Goal: Task Accomplishment & Management: Use online tool/utility

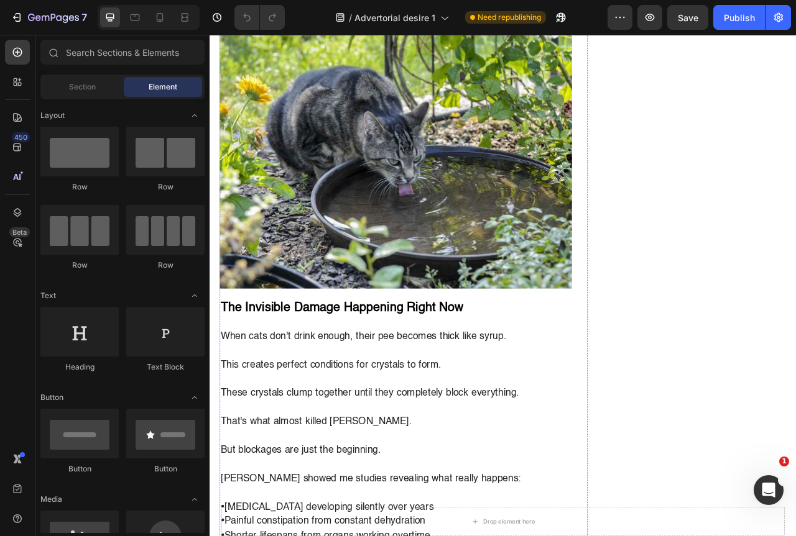
scroll to position [2735, 0]
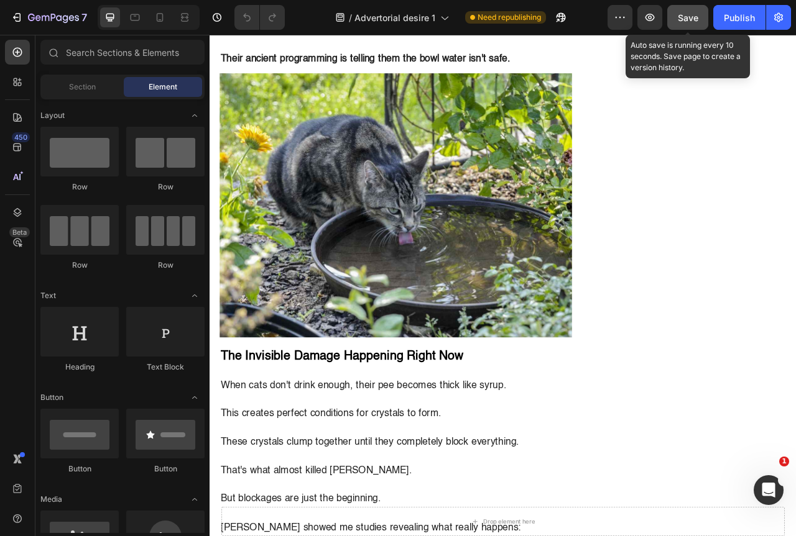
click at [688, 7] on button "Save" at bounding box center [687, 17] width 41 height 25
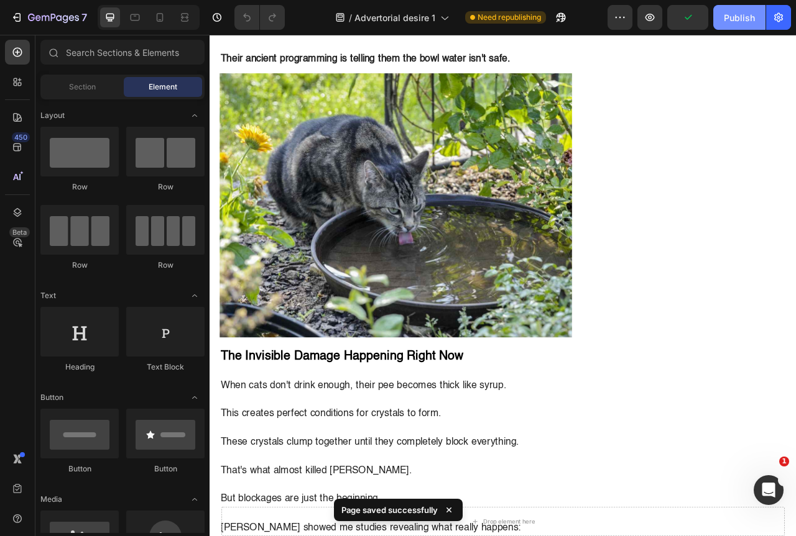
click at [733, 7] on button "Publish" at bounding box center [739, 17] width 52 height 25
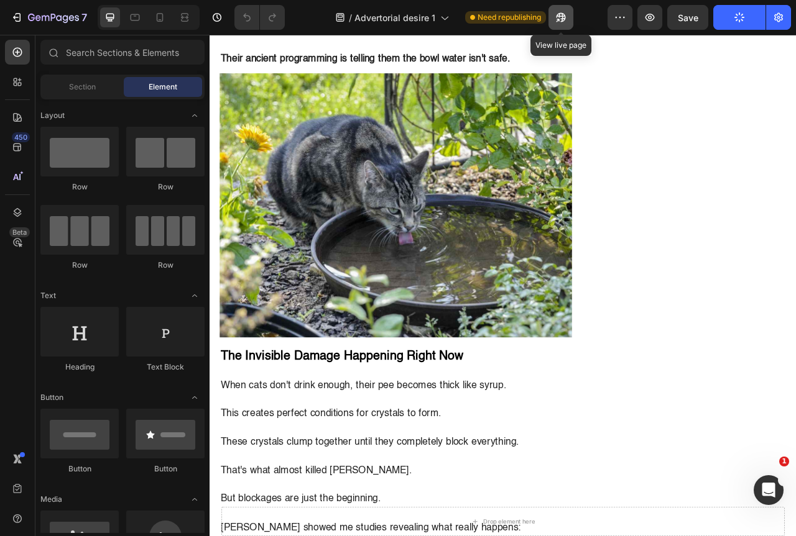
click at [551, 12] on button "button" at bounding box center [560, 17] width 25 height 25
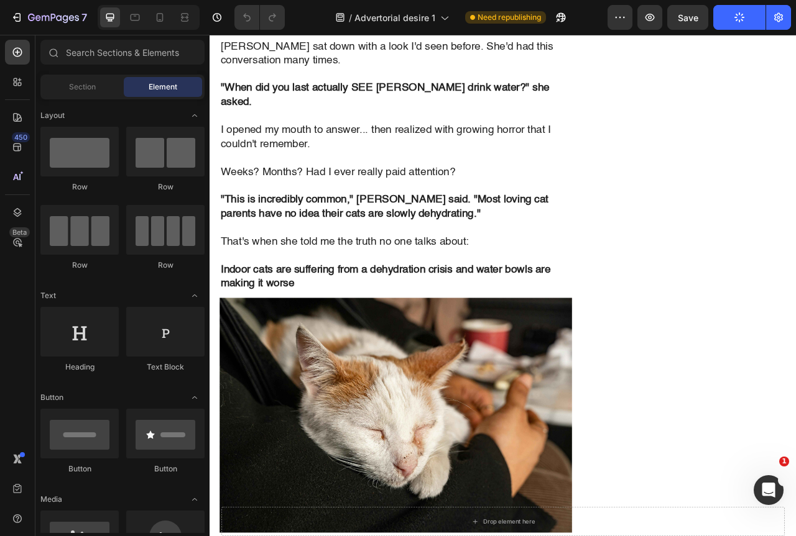
scroll to position [0, 0]
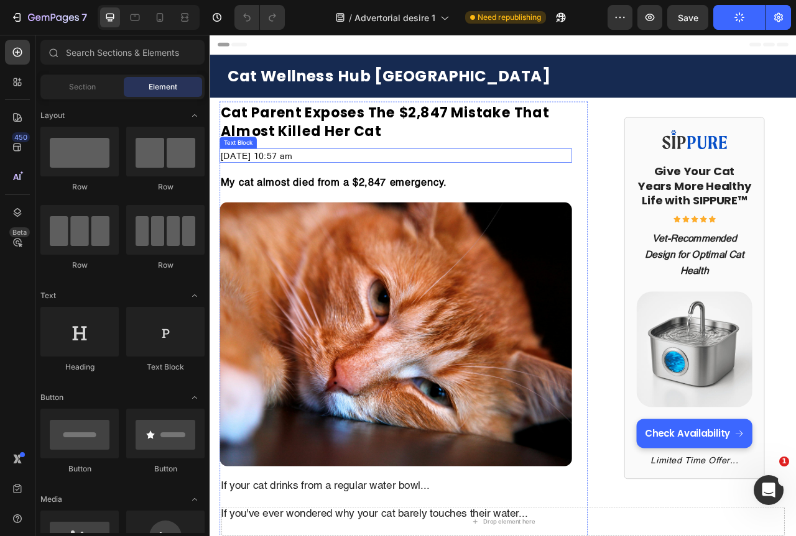
click at [296, 185] on p "September 02 2025 at 10:57 am" at bounding box center [446, 189] width 446 height 16
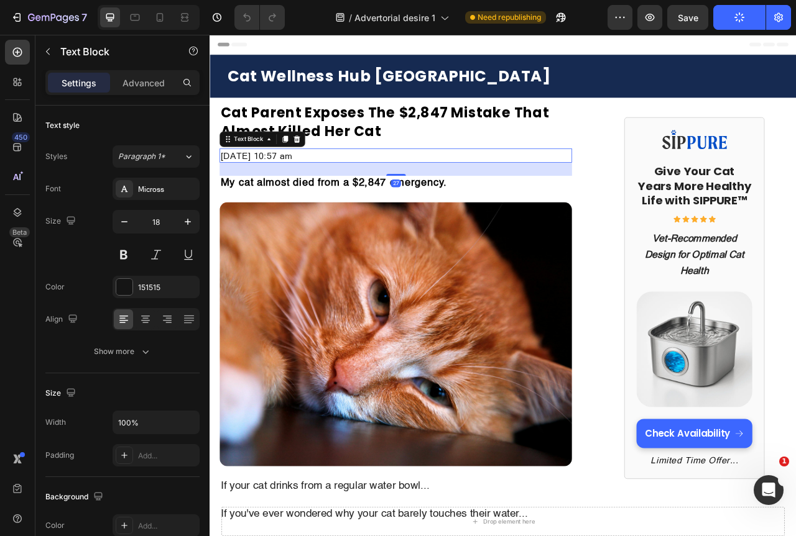
click at [294, 186] on p "September 02 2025 at 10:57 am" at bounding box center [446, 189] width 446 height 16
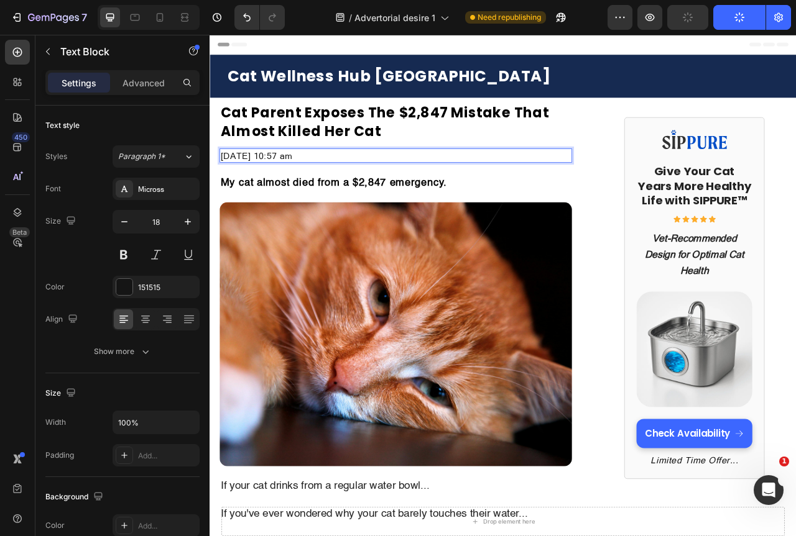
click at [390, 186] on p "September 27 2025 at 10:57 am" at bounding box center [446, 189] width 446 height 16
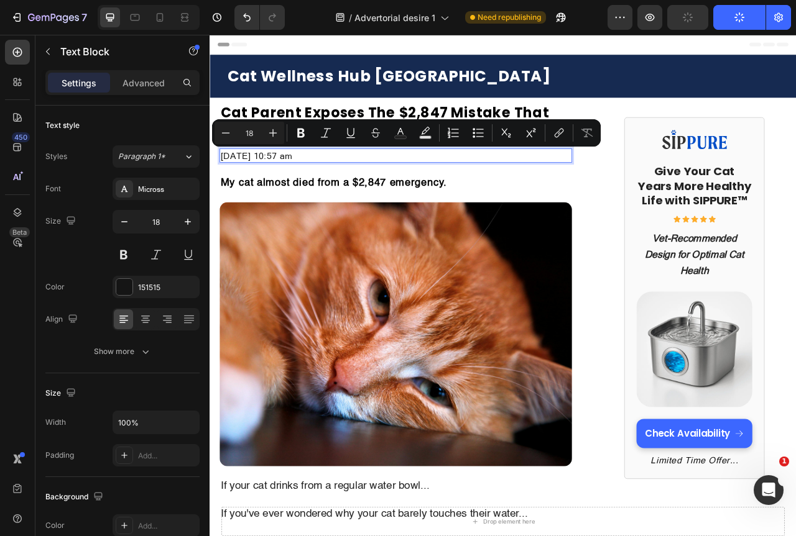
click at [407, 186] on p "September 27 2025 at 10:57 am" at bounding box center [446, 189] width 446 height 16
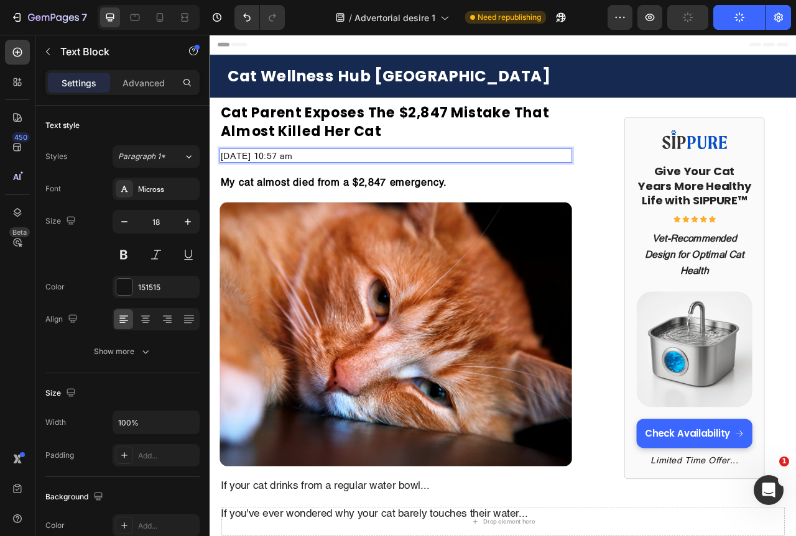
drag, startPoint x: 407, startPoint y: 186, endPoint x: 344, endPoint y: 190, distance: 62.9
click at [344, 190] on p "September 27 2025 at 10:57 am" at bounding box center [446, 189] width 446 height 16
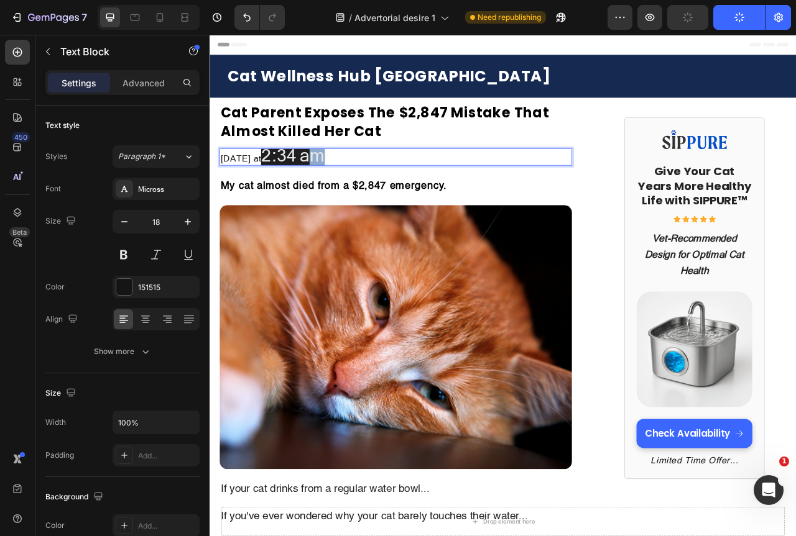
drag, startPoint x: 431, startPoint y: 188, endPoint x: 405, endPoint y: 190, distance: 26.8
click at [405, 190] on p "September 27 2025 at 2:34 am" at bounding box center [446, 190] width 446 height 19
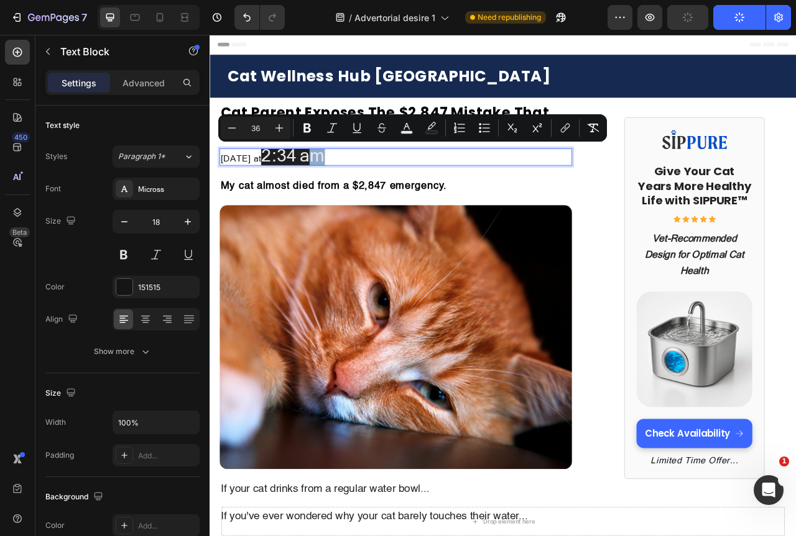
click at [355, 190] on span "2:34 am" at bounding box center [315, 188] width 80 height 25
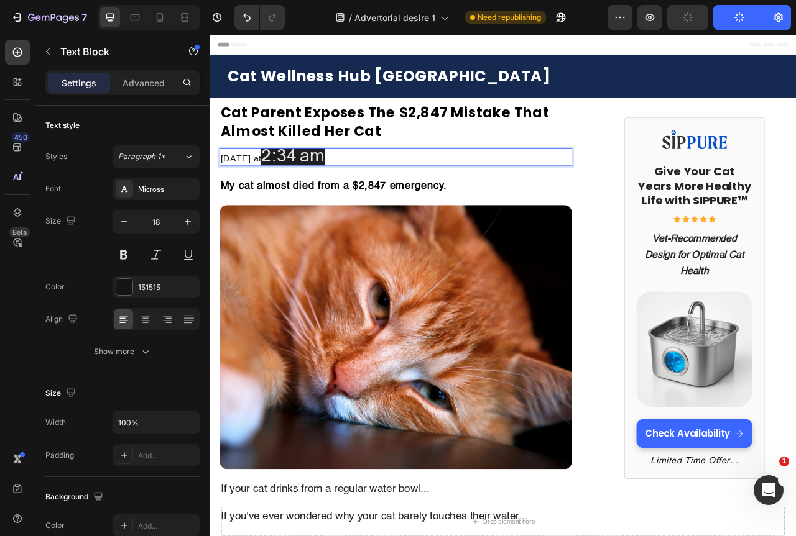
click at [429, 190] on p "September 27 2025 at 2:34 am" at bounding box center [446, 190] width 446 height 19
click at [369, 190] on span "2:34 am=" at bounding box center [322, 188] width 94 height 25
click at [451, 187] on p "September 27 2025 at 2:34 am=" at bounding box center [446, 190] width 446 height 19
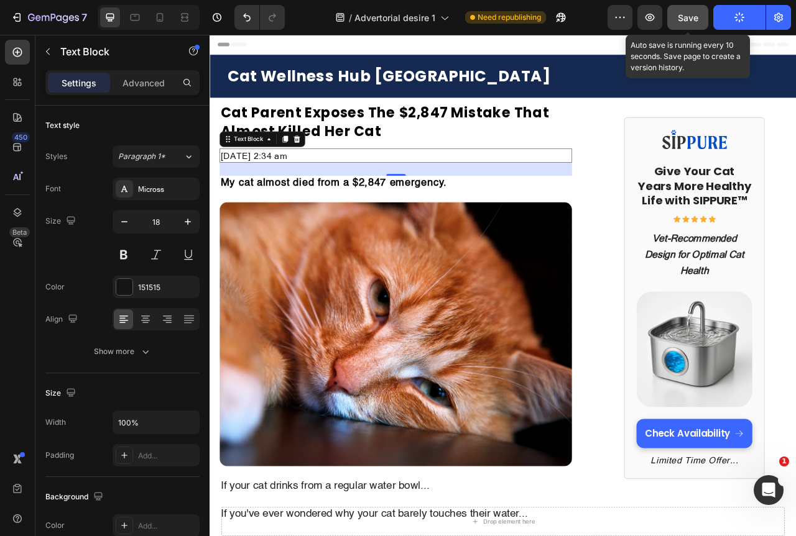
click at [693, 25] on button "Save" at bounding box center [687, 17] width 41 height 25
click at [698, 11] on button "Save" at bounding box center [687, 17] width 41 height 25
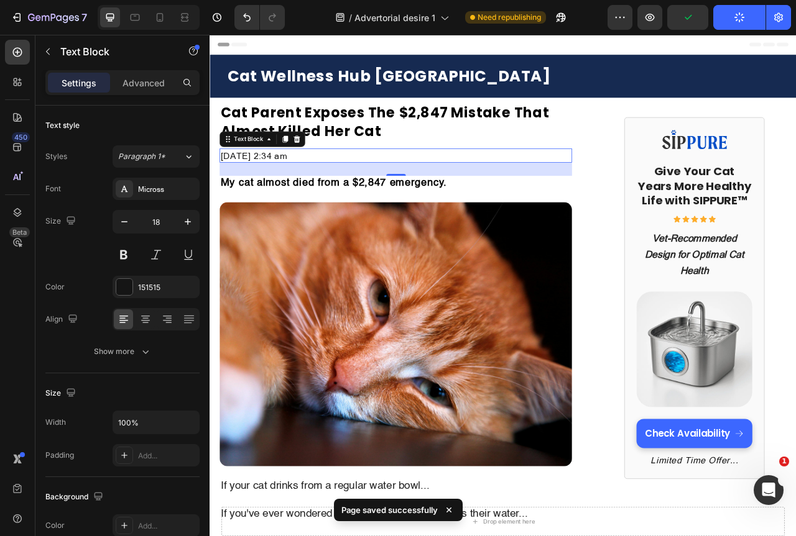
click at [546, 13] on div at bounding box center [559, 17] width 27 height 25
click at [553, 14] on button "button" at bounding box center [560, 17] width 25 height 25
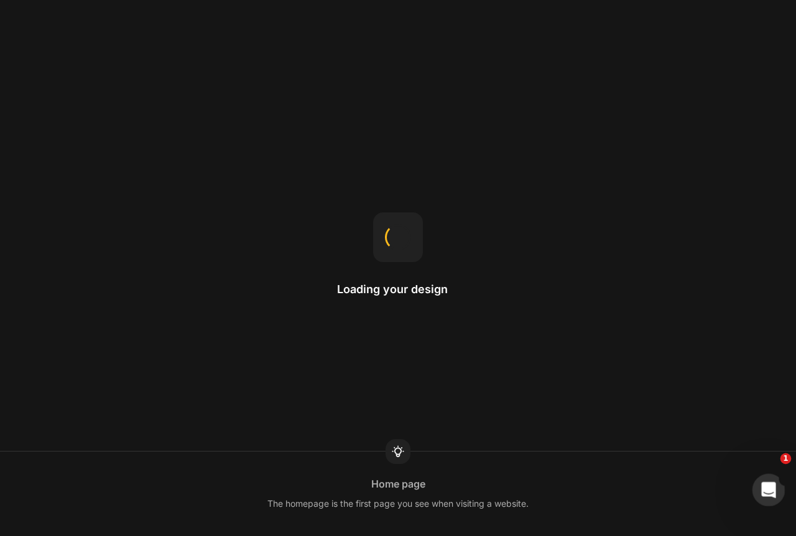
click at [760, 497] on div "Open Intercom Messenger" at bounding box center [766, 488] width 41 height 41
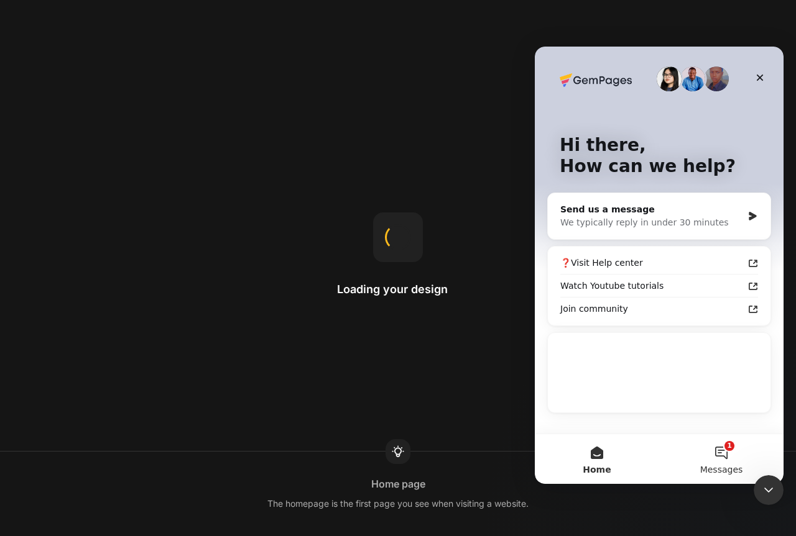
click at [734, 461] on button "1 Messages" at bounding box center [721, 460] width 124 height 50
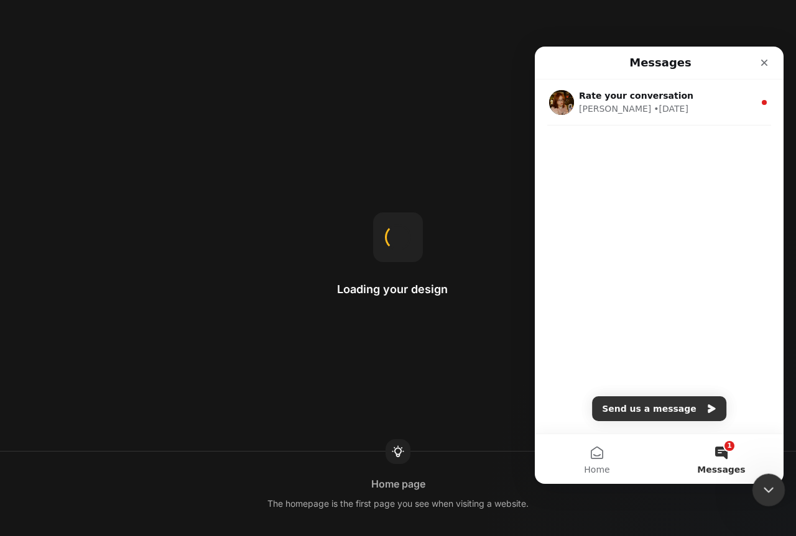
click at [761, 489] on icon "Close Intercom Messenger" at bounding box center [766, 488] width 15 height 15
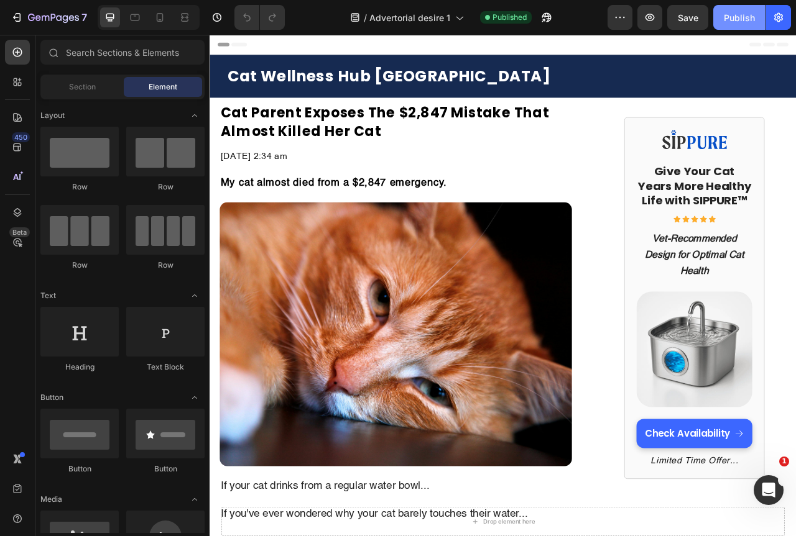
click at [745, 21] on div "Publish" at bounding box center [739, 17] width 31 height 13
click at [289, 189] on p "September 27 2025 at 2:34 am" at bounding box center [446, 189] width 446 height 16
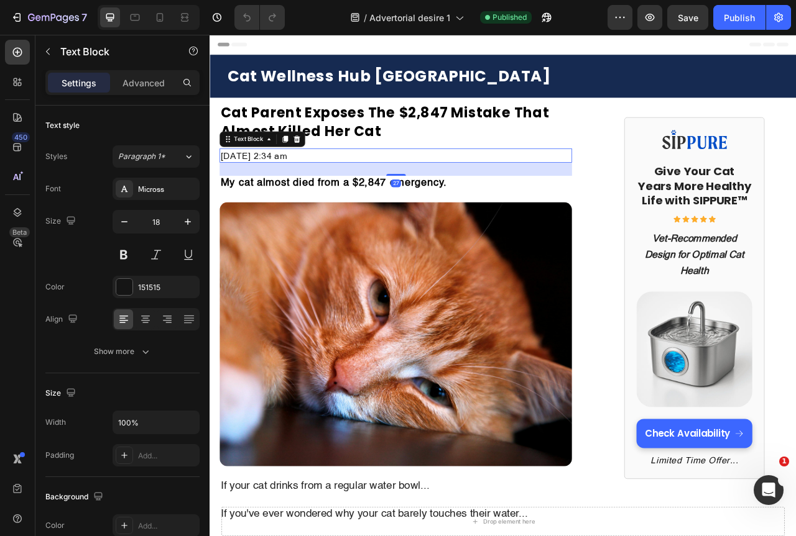
click at [292, 190] on p "September 27 2025 at 2:34 am" at bounding box center [446, 189] width 446 height 16
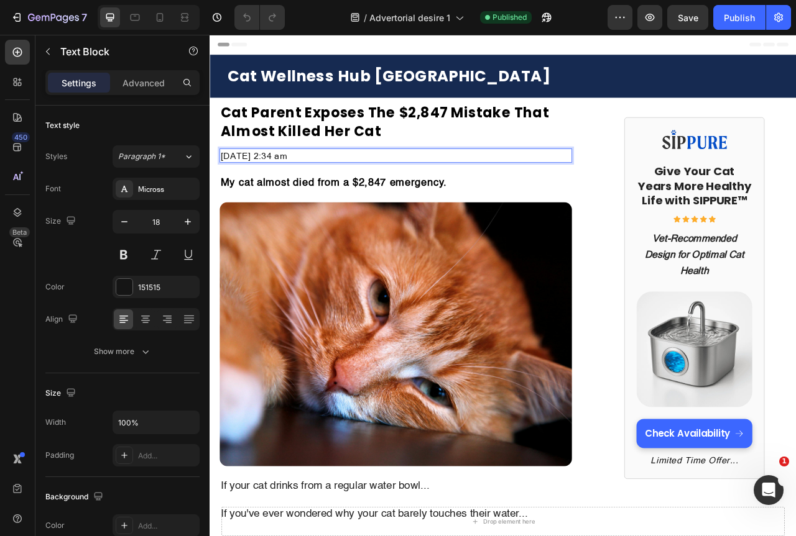
click at [297, 187] on p "September 27 2025 at 2:34 am" at bounding box center [446, 189] width 446 height 16
click at [369, 189] on p "September 28 2025 at 2:34 am" at bounding box center [446, 189] width 446 height 16
click at [367, 189] on p "September 28 2025 at 2:34 am" at bounding box center [446, 189] width 446 height 16
click at [726, 16] on div "Publish" at bounding box center [739, 17] width 31 height 13
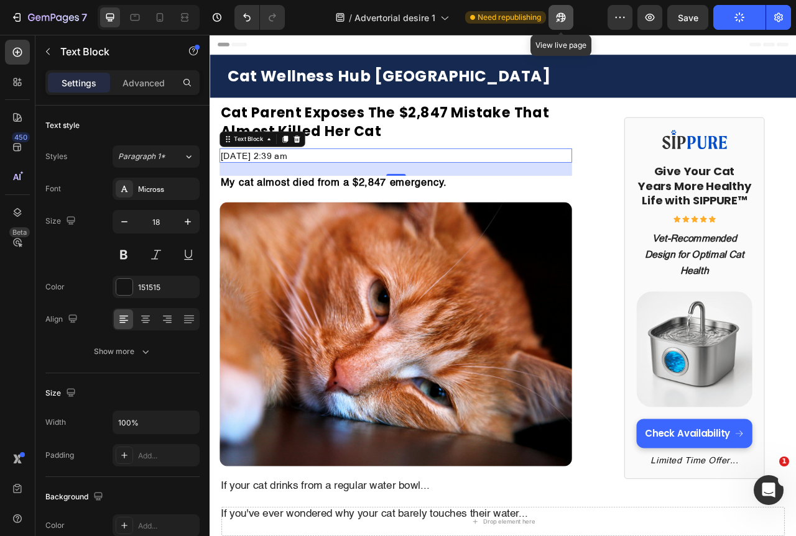
click at [567, 17] on button "button" at bounding box center [560, 17] width 25 height 25
